Goal: Check status: Check status

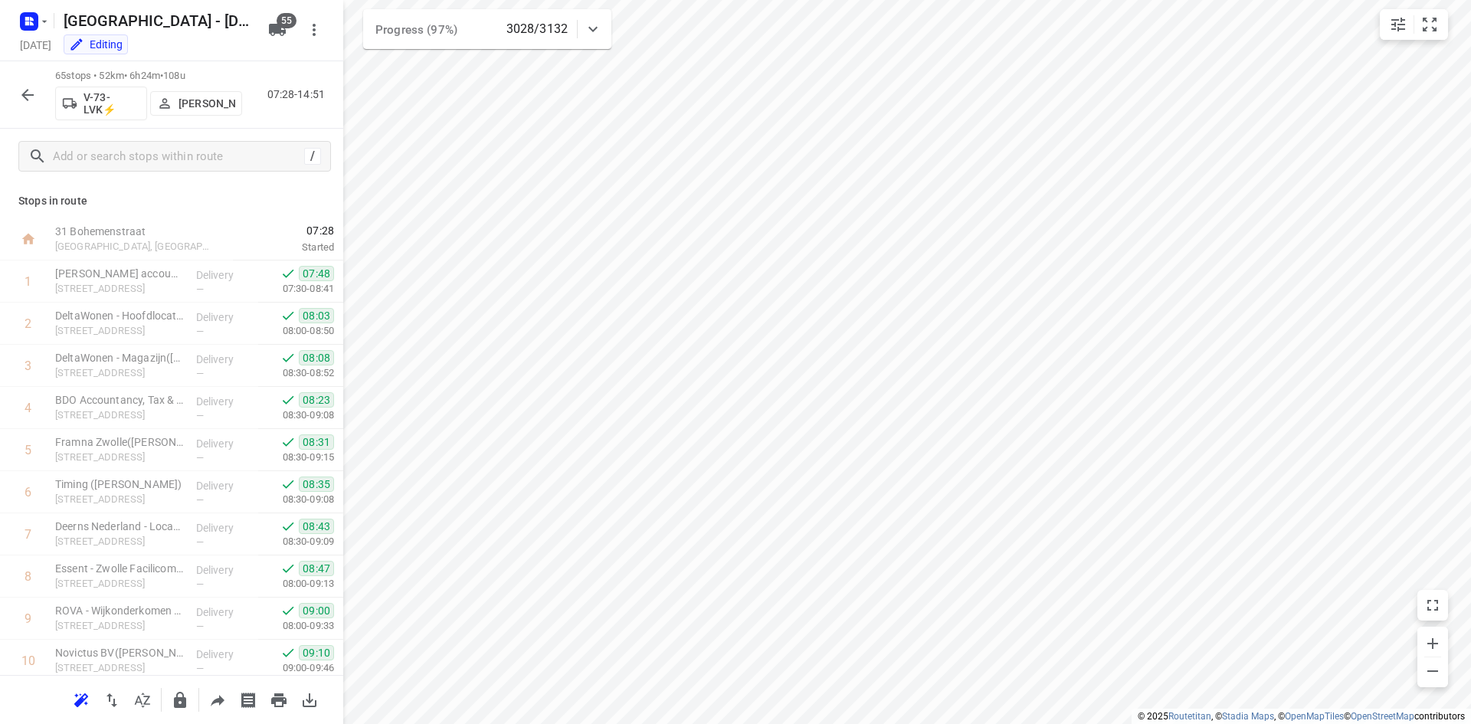
scroll to position [2366, 0]
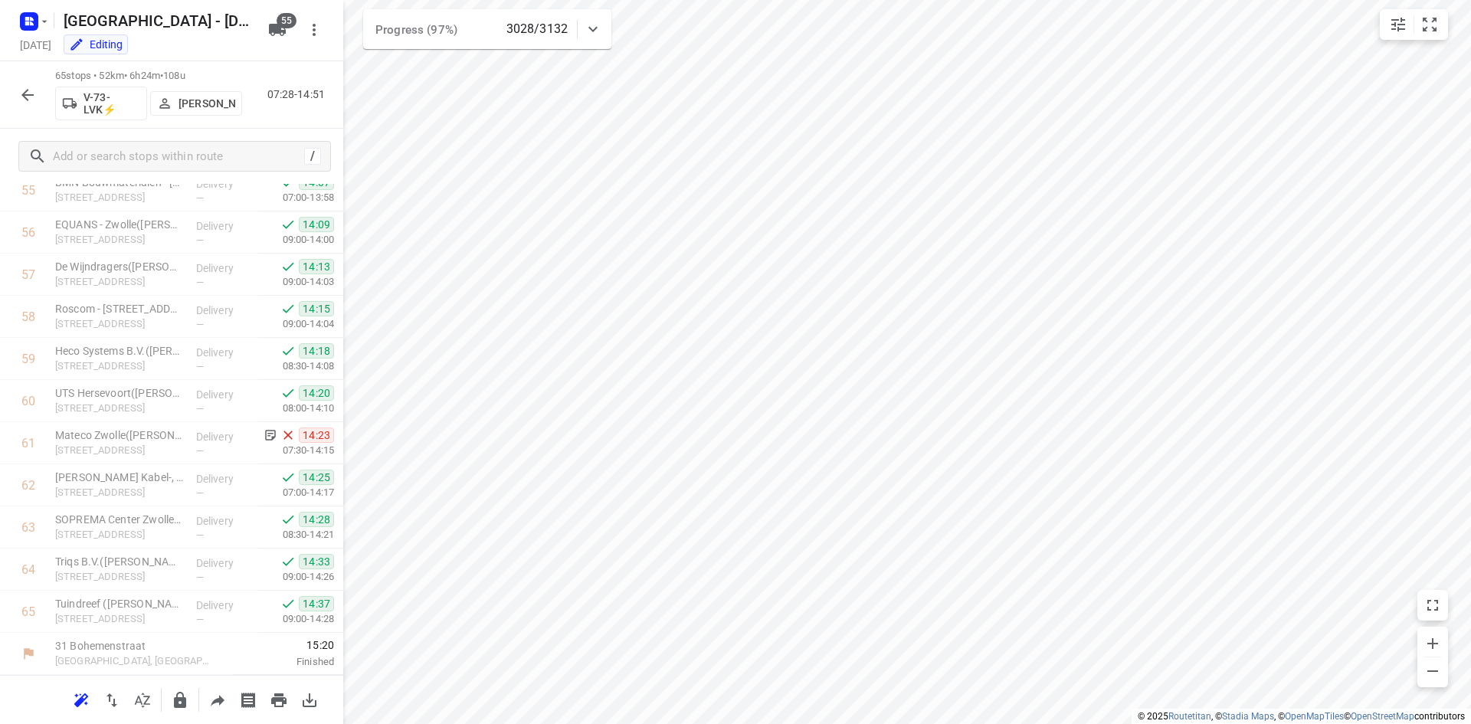
click at [29, 90] on icon "button" at bounding box center [27, 95] width 18 height 18
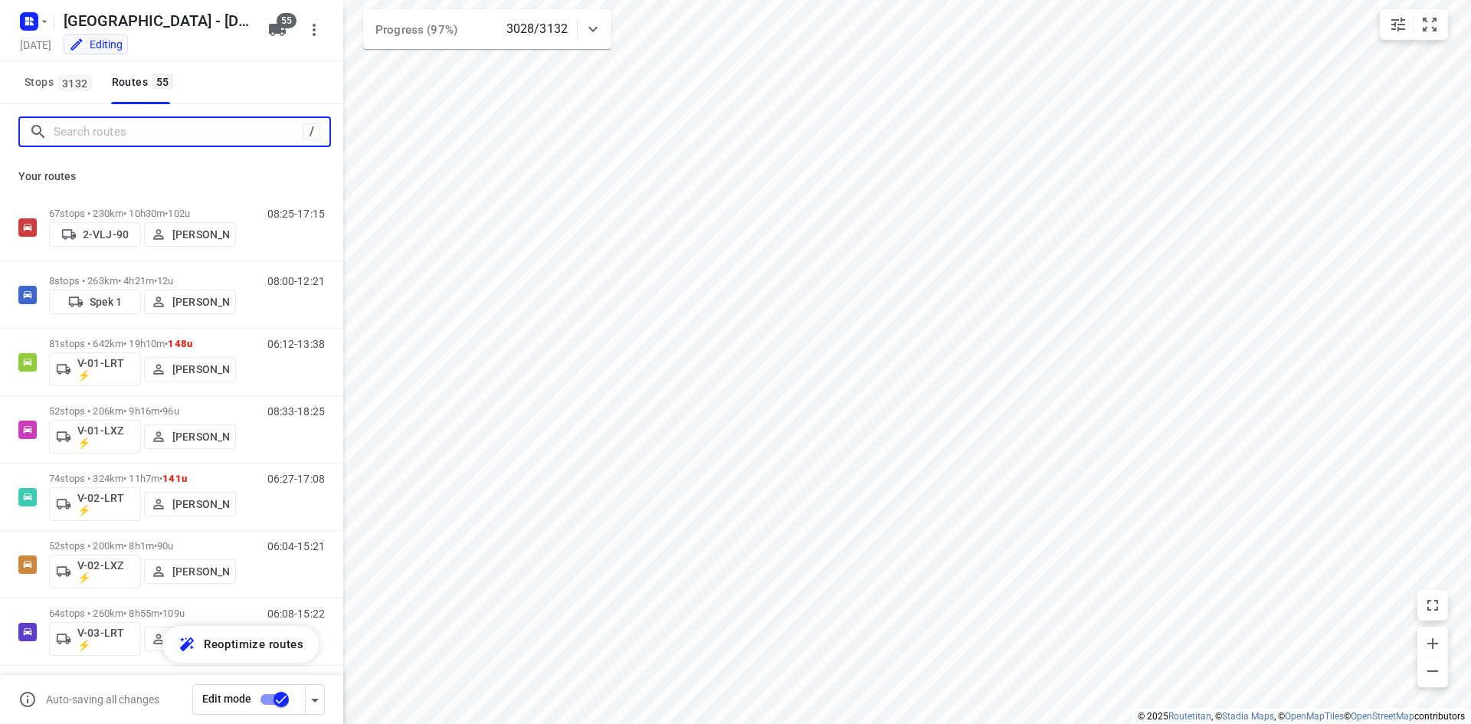
click at [165, 126] on input "Search routes" at bounding box center [179, 132] width 250 height 24
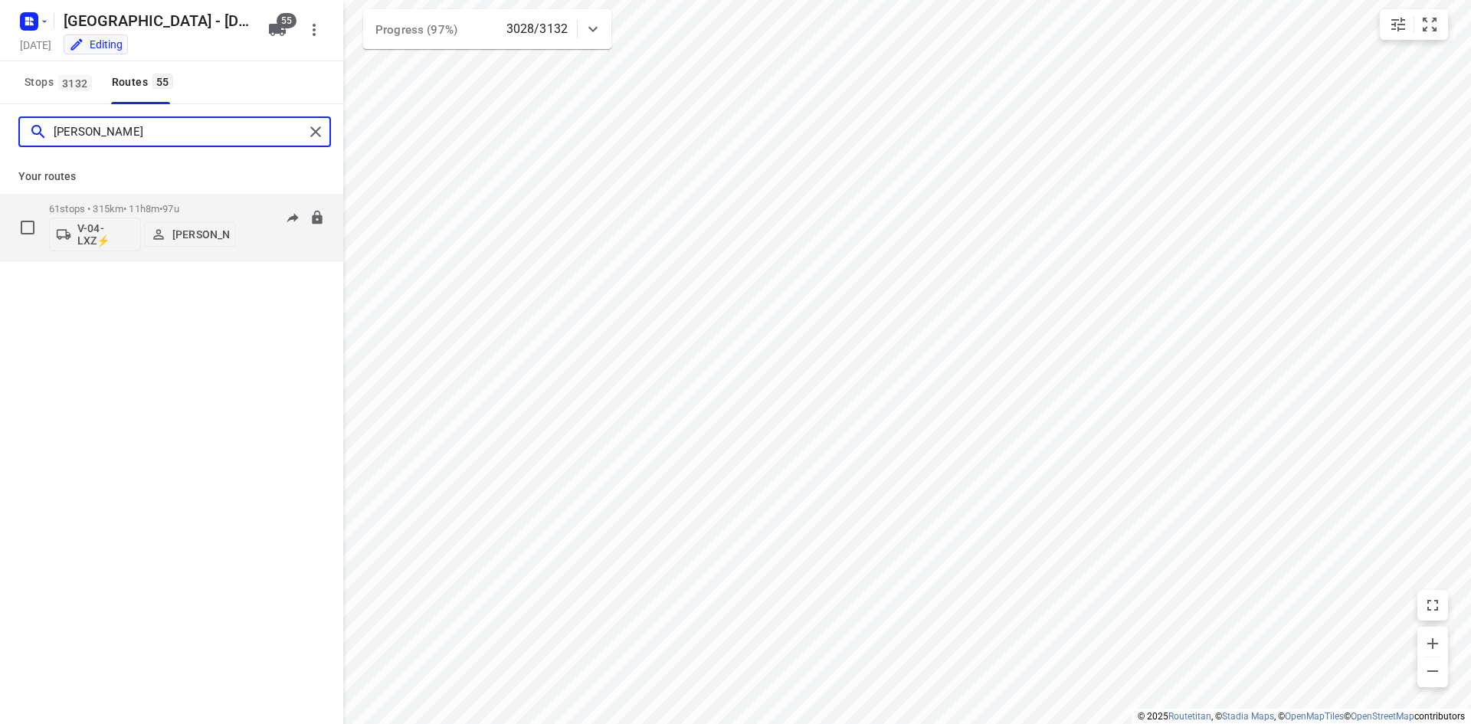
type input "marius"
click at [130, 203] on p "61 stops • 315km • 11h8m • 97u" at bounding box center [142, 208] width 187 height 11
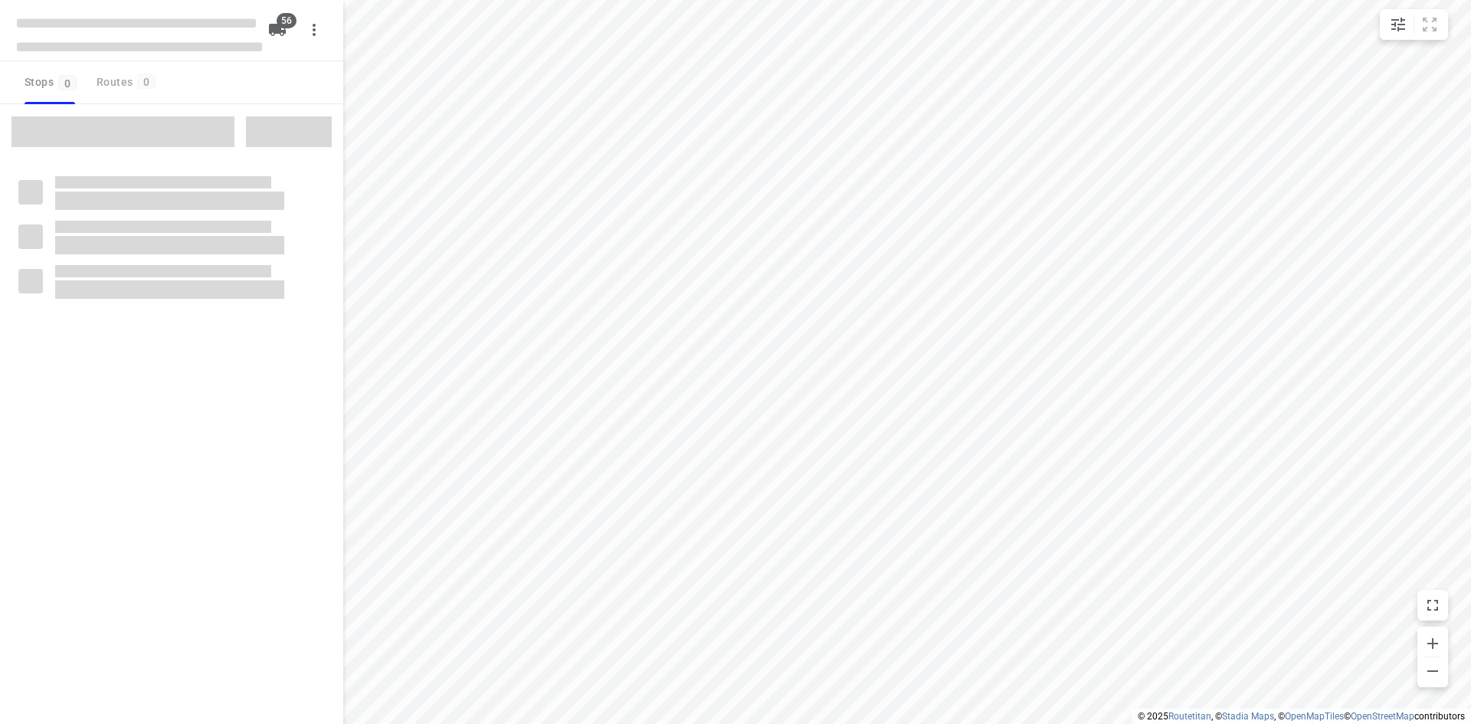
checkbox input "true"
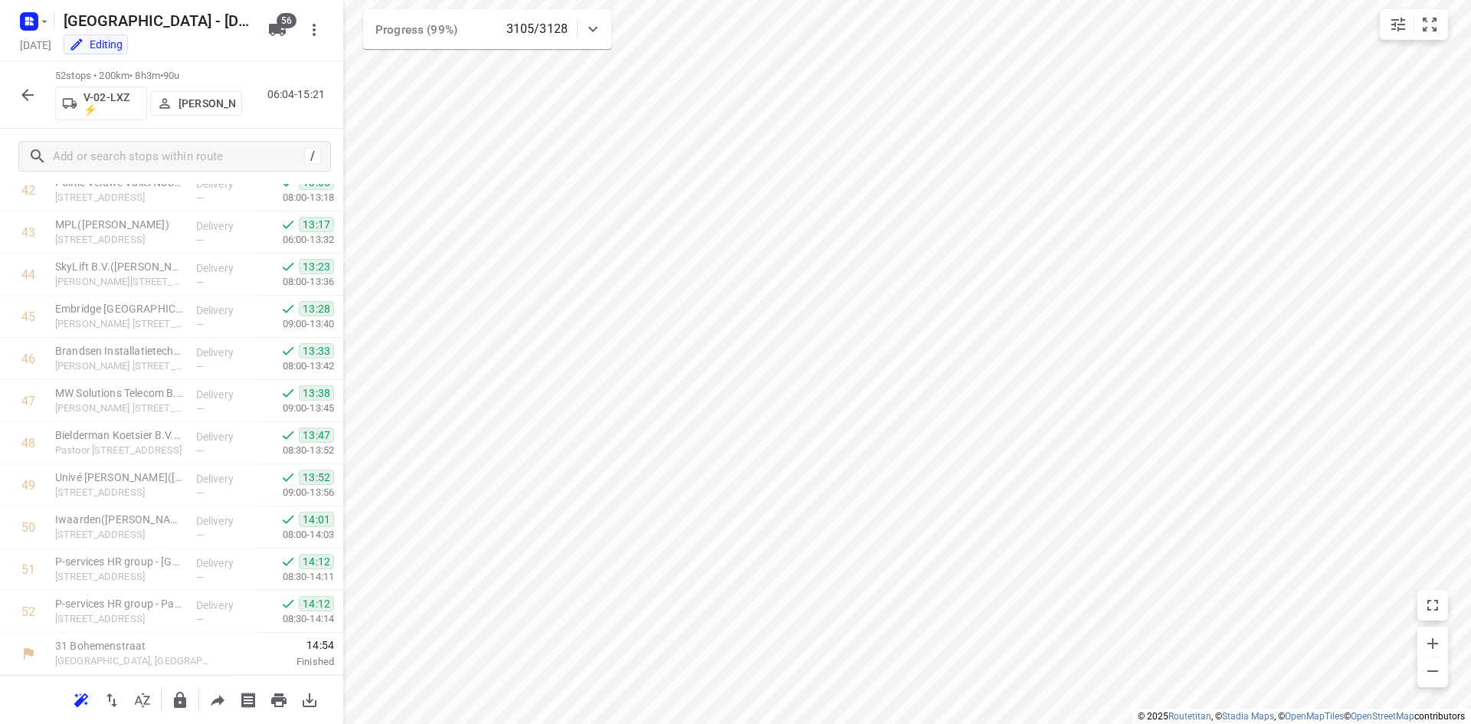
scroll to position [1862, 0]
